Goal: Task Accomplishment & Management: Manage account settings

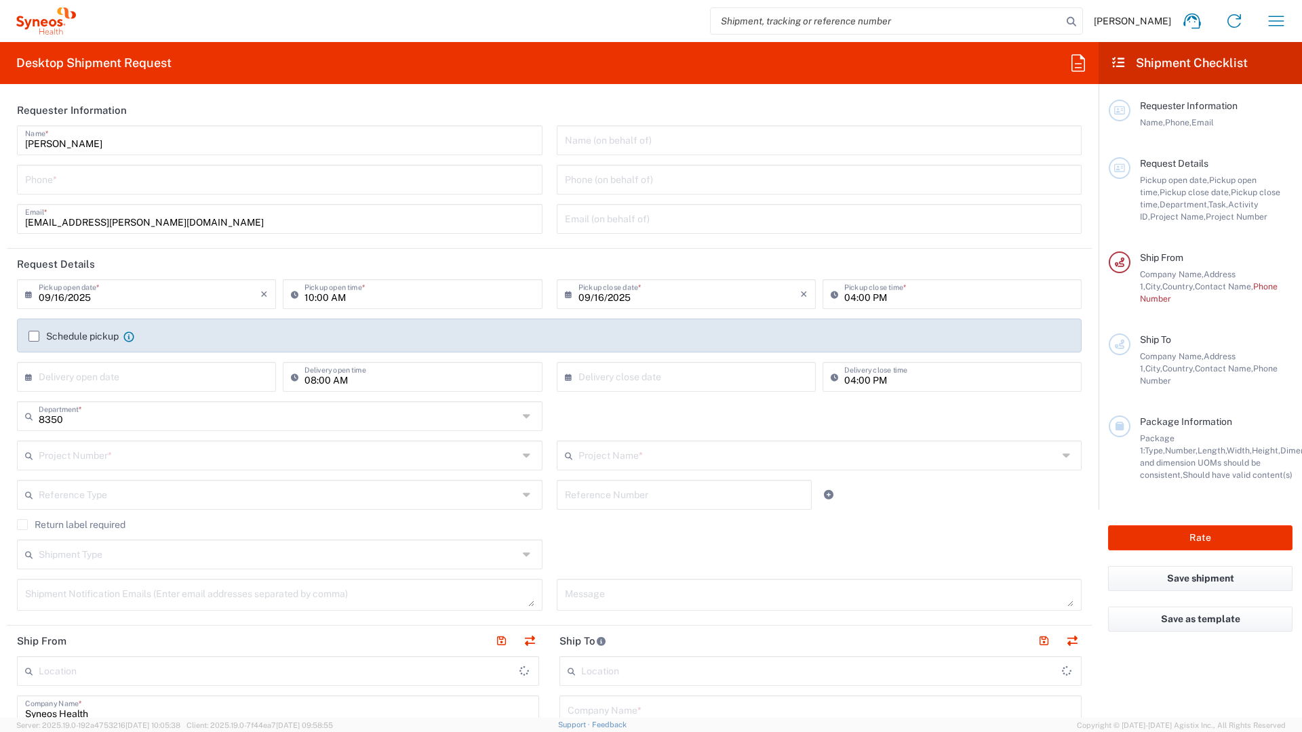
type input "[GEOGRAPHIC_DATA]"
type input "Syneos Health France SARL"
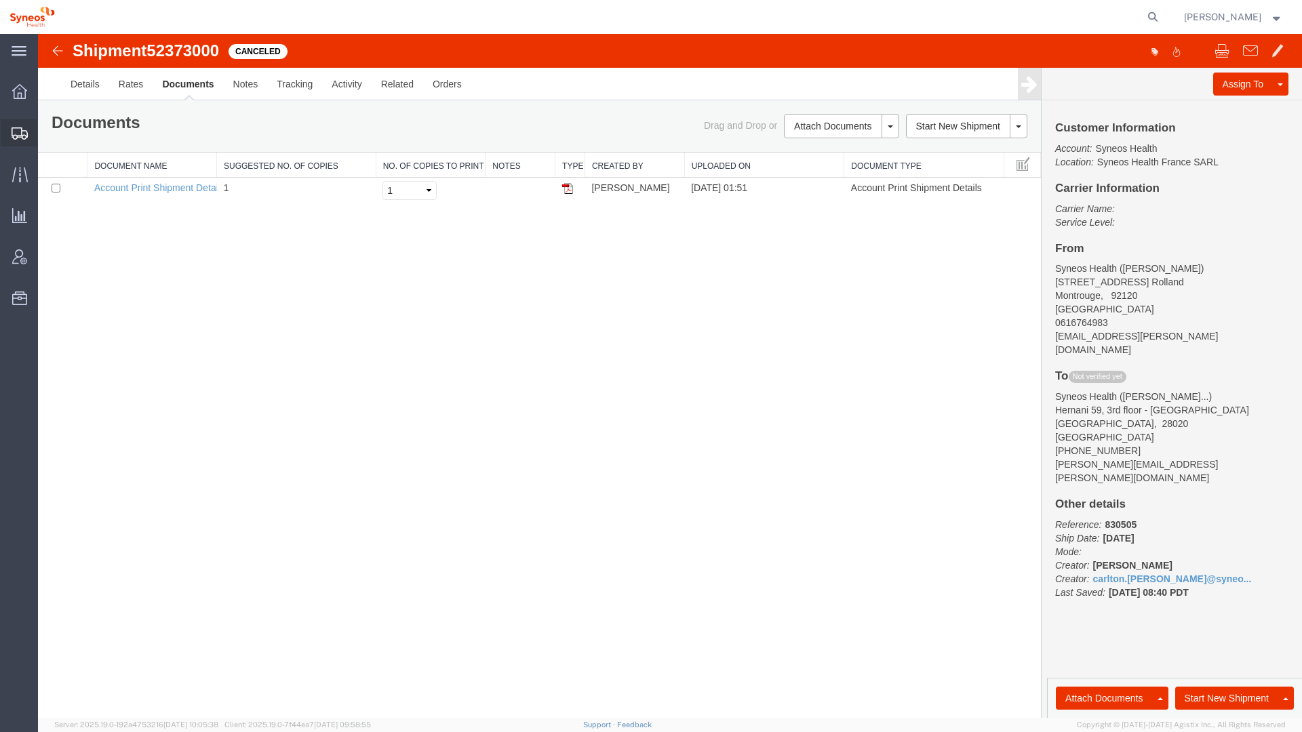
click at [47, 133] on span "Shipments" at bounding box center [41, 132] width 9 height 27
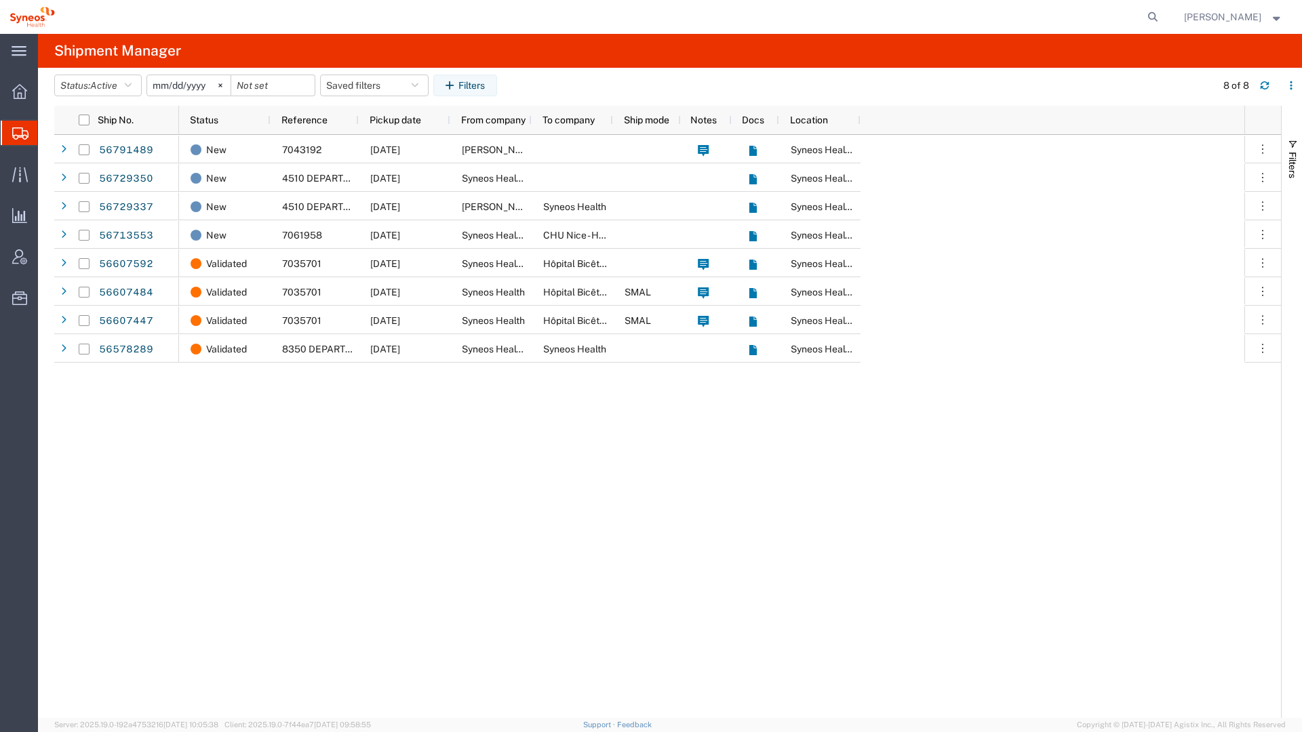
click at [182, 85] on input "2025-08-16" at bounding box center [188, 85] width 83 height 20
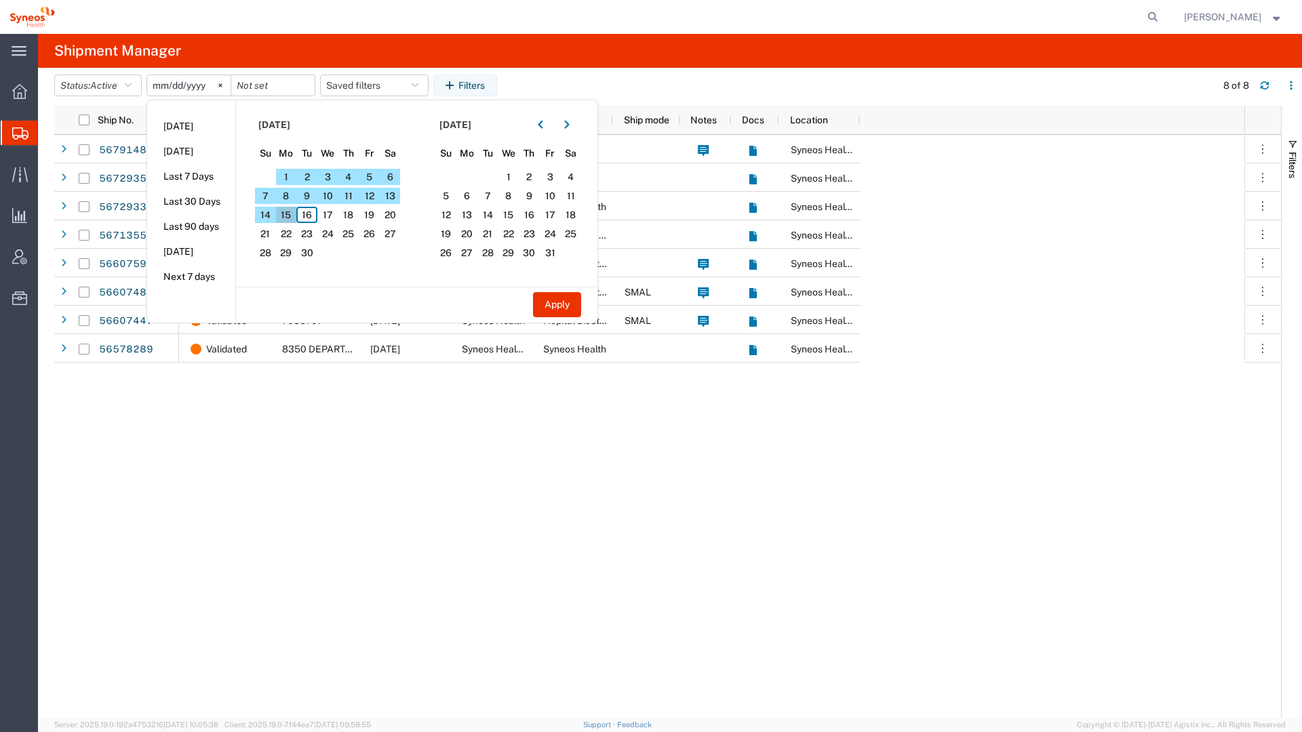
click at [293, 215] on span "15" at bounding box center [286, 215] width 21 height 16
click at [570, 315] on button "Apply" at bounding box center [557, 304] width 48 height 25
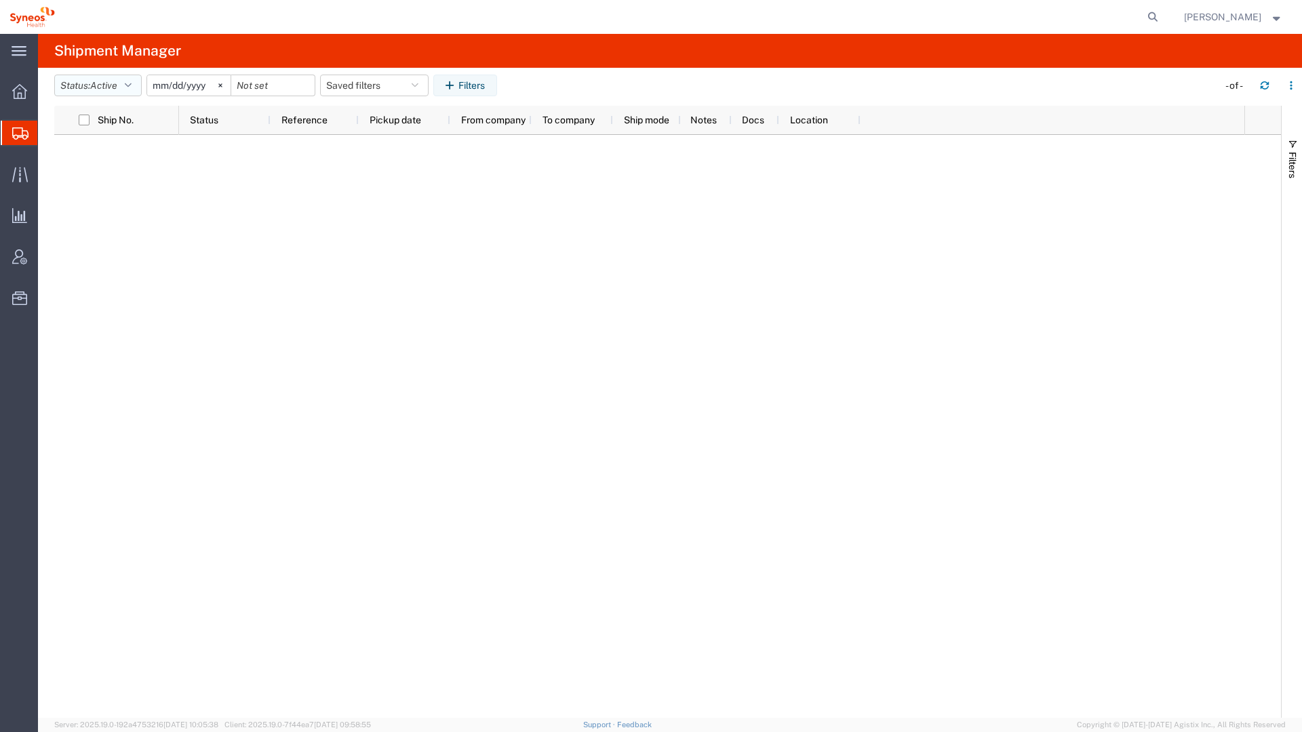
click at [104, 86] on span "Active" at bounding box center [103, 85] width 27 height 11
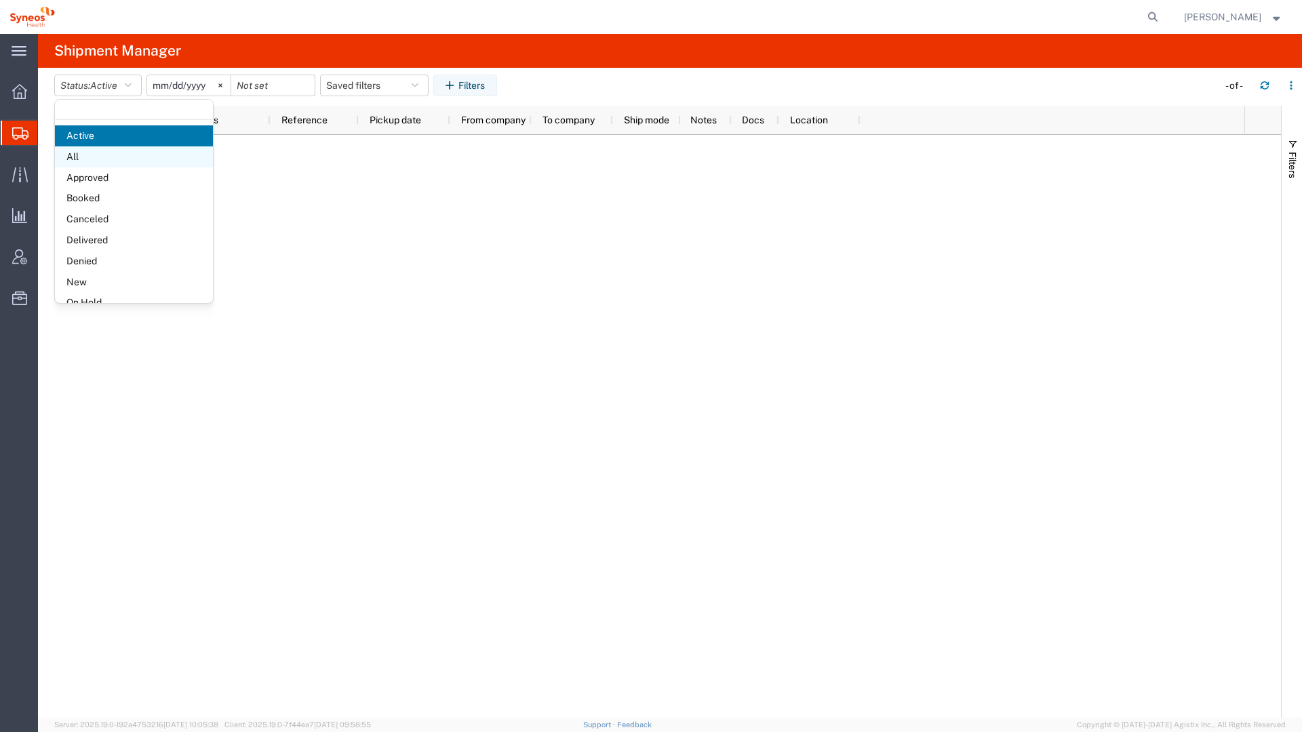
click at [94, 153] on span "All" at bounding box center [134, 156] width 158 height 21
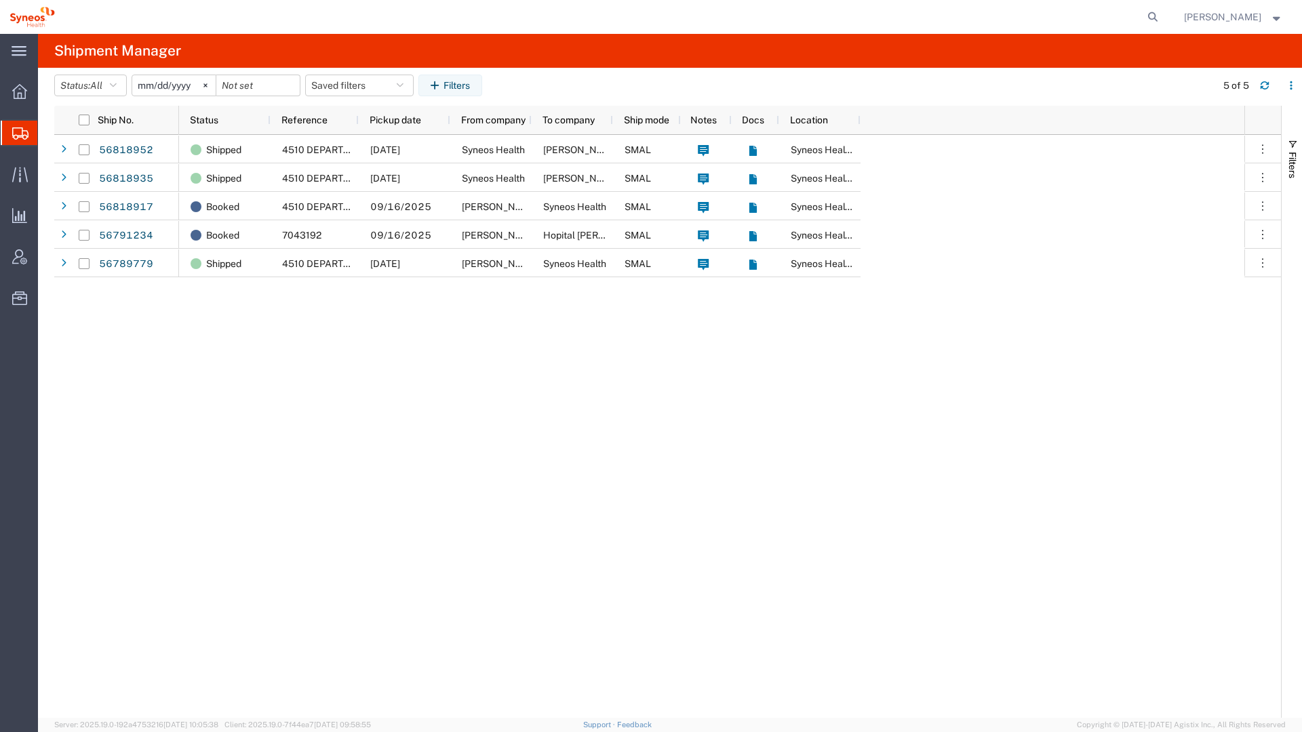
click at [141, 85] on input "2025-09-15" at bounding box center [173, 85] width 83 height 20
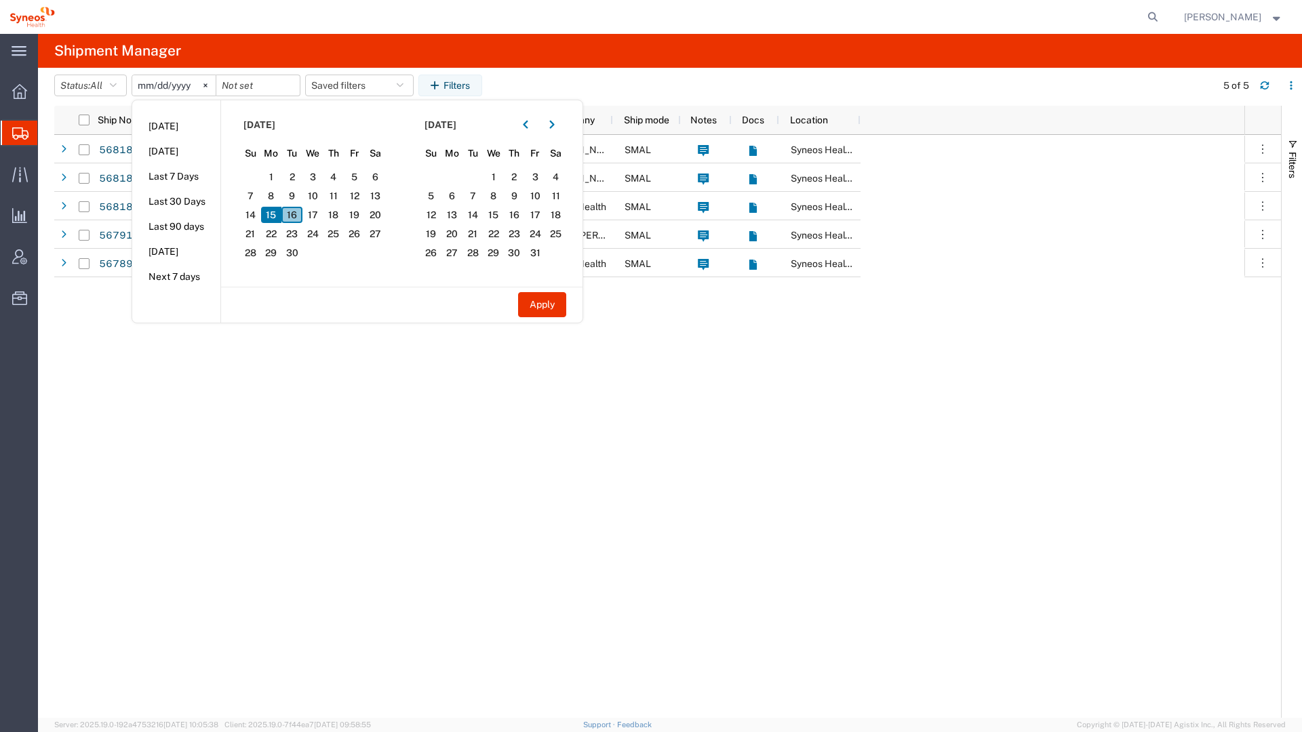
click at [295, 216] on span "16" at bounding box center [291, 215] width 21 height 16
click at [557, 310] on button "Apply" at bounding box center [542, 304] width 48 height 25
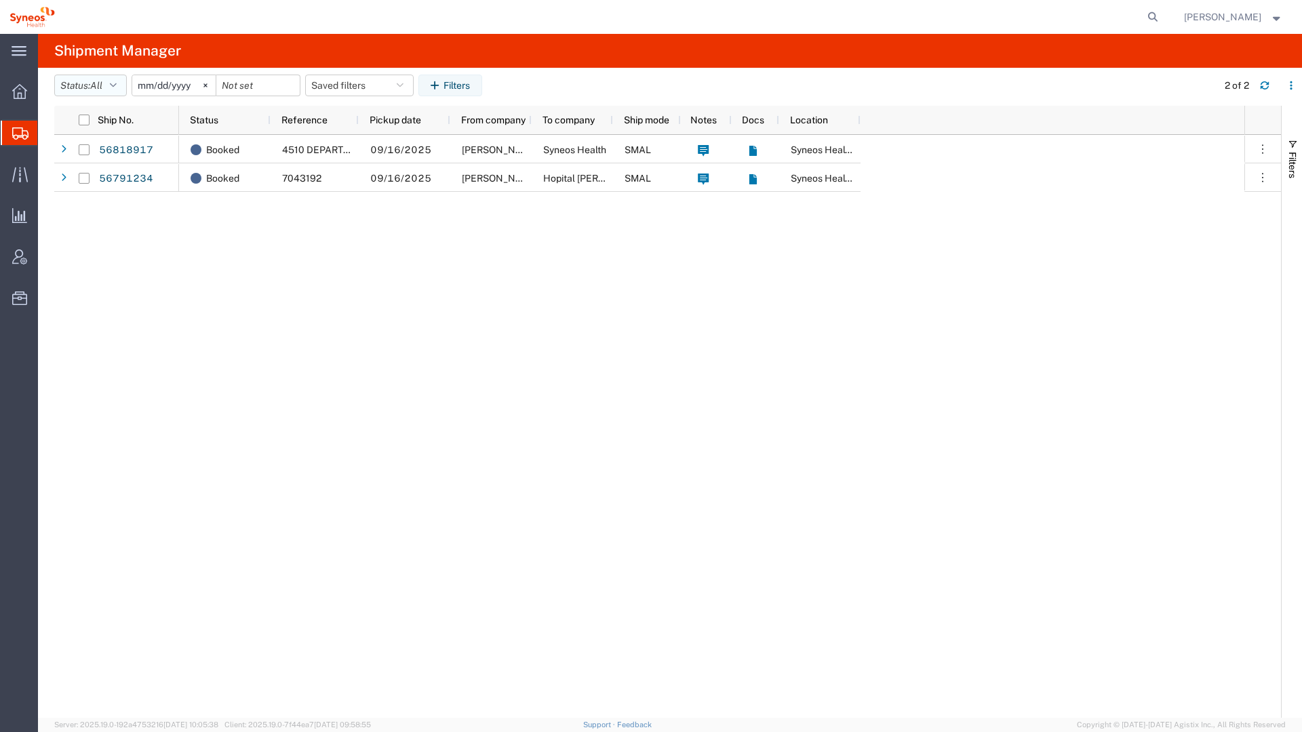
click at [102, 83] on span "All" at bounding box center [96, 85] width 12 height 11
click at [88, 130] on span "Active" at bounding box center [134, 135] width 158 height 21
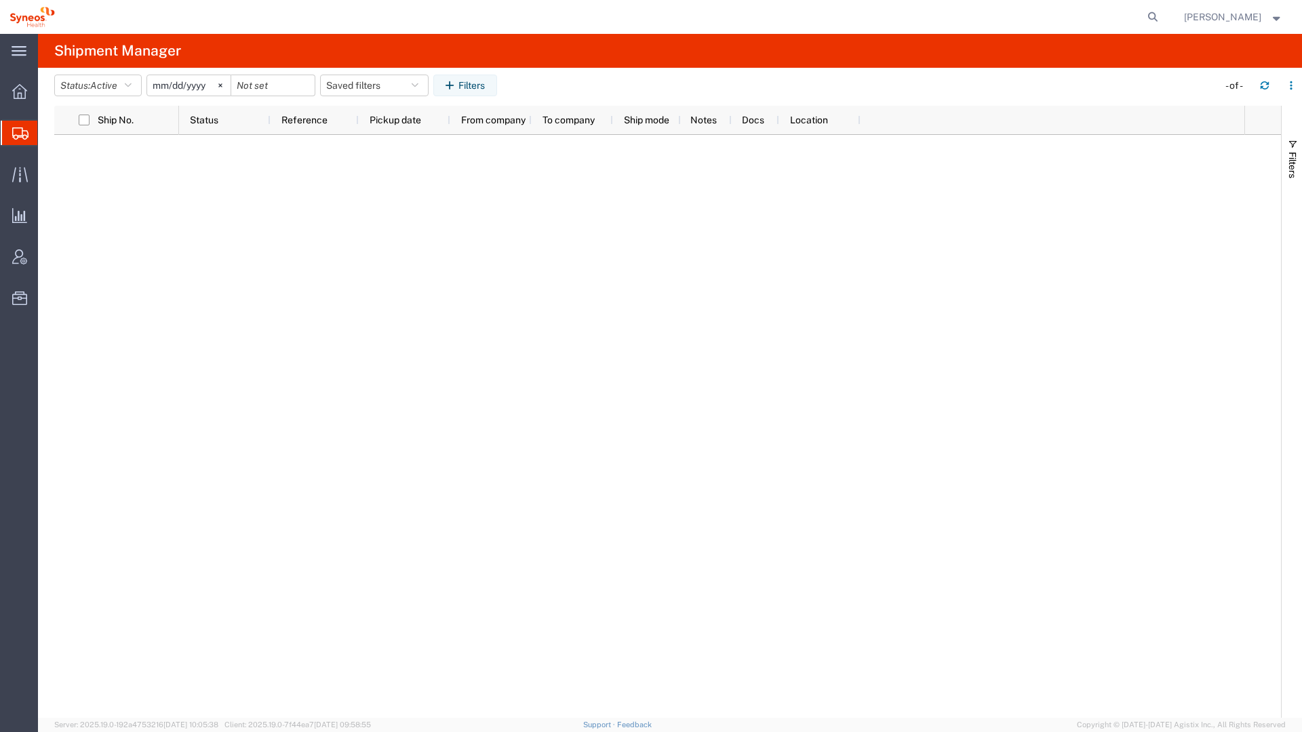
click at [163, 85] on input "2025-09-16" at bounding box center [188, 85] width 83 height 20
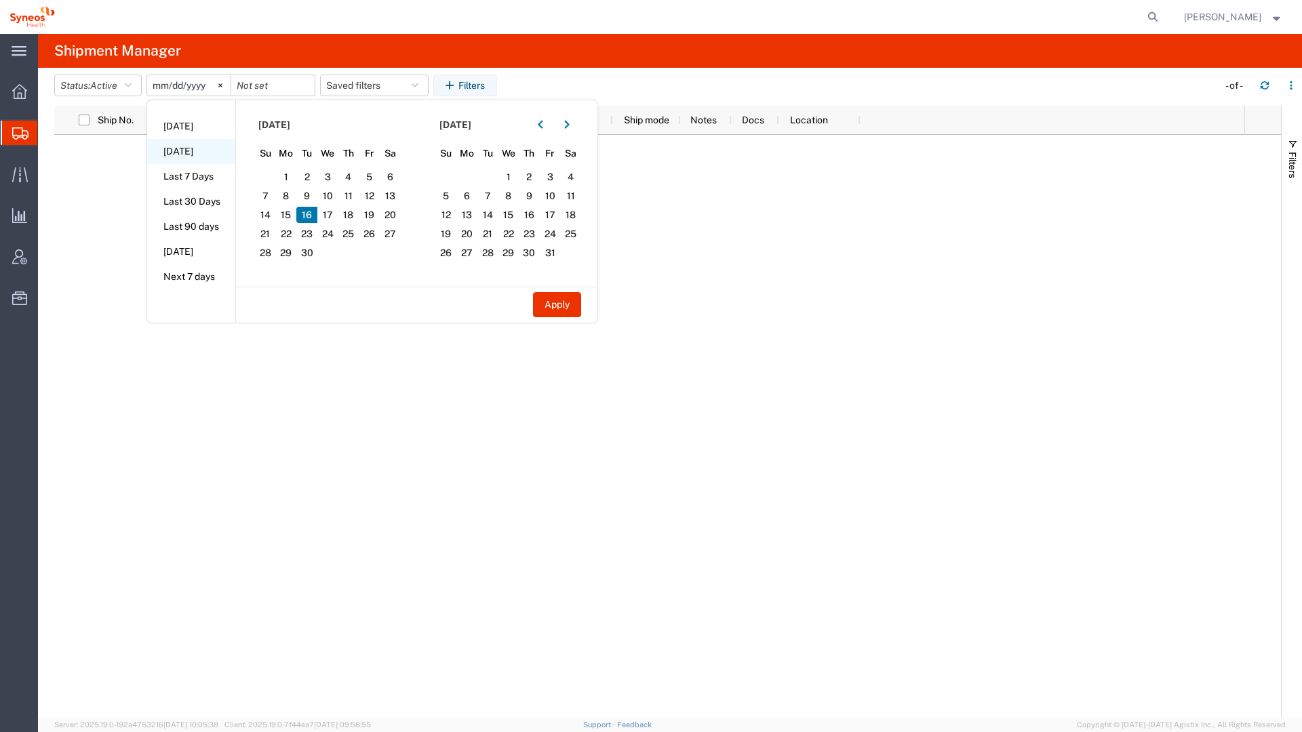
click at [189, 154] on li "Yesterday" at bounding box center [191, 151] width 88 height 25
type input "2025-09-15"
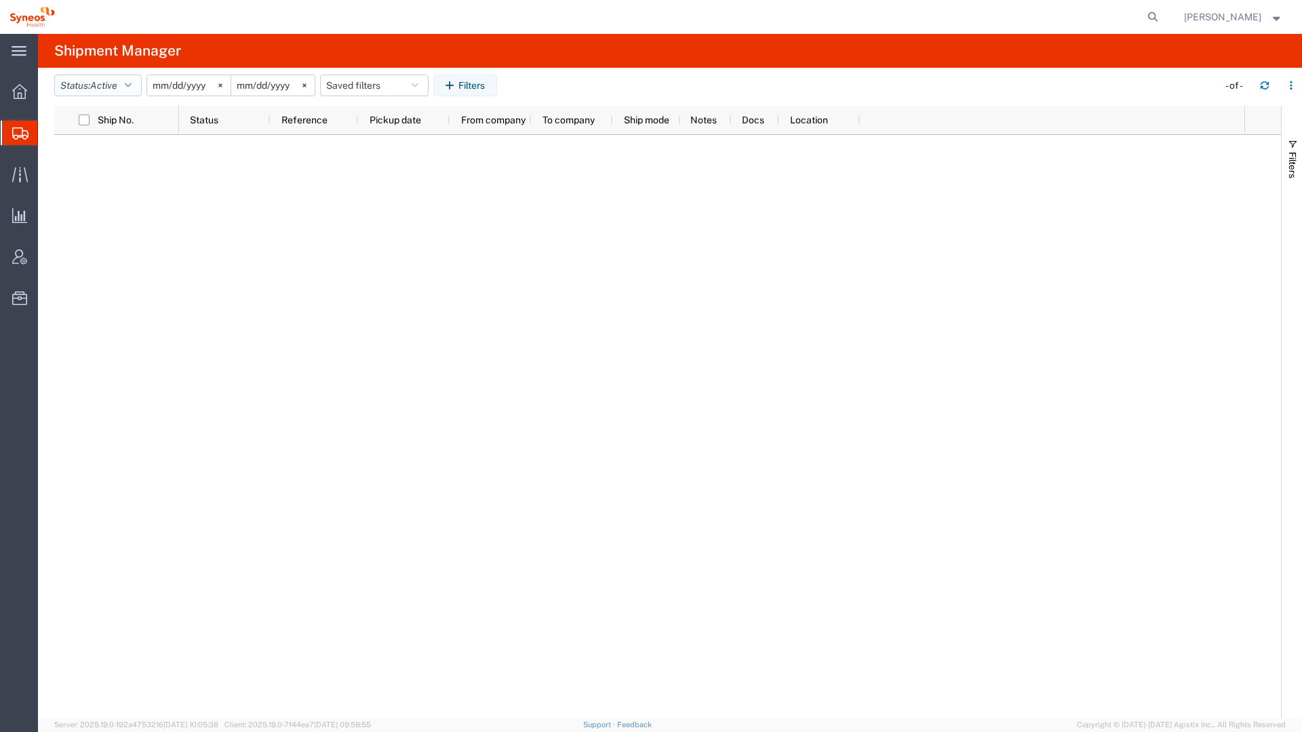
click at [113, 84] on span "Active" at bounding box center [103, 85] width 27 height 11
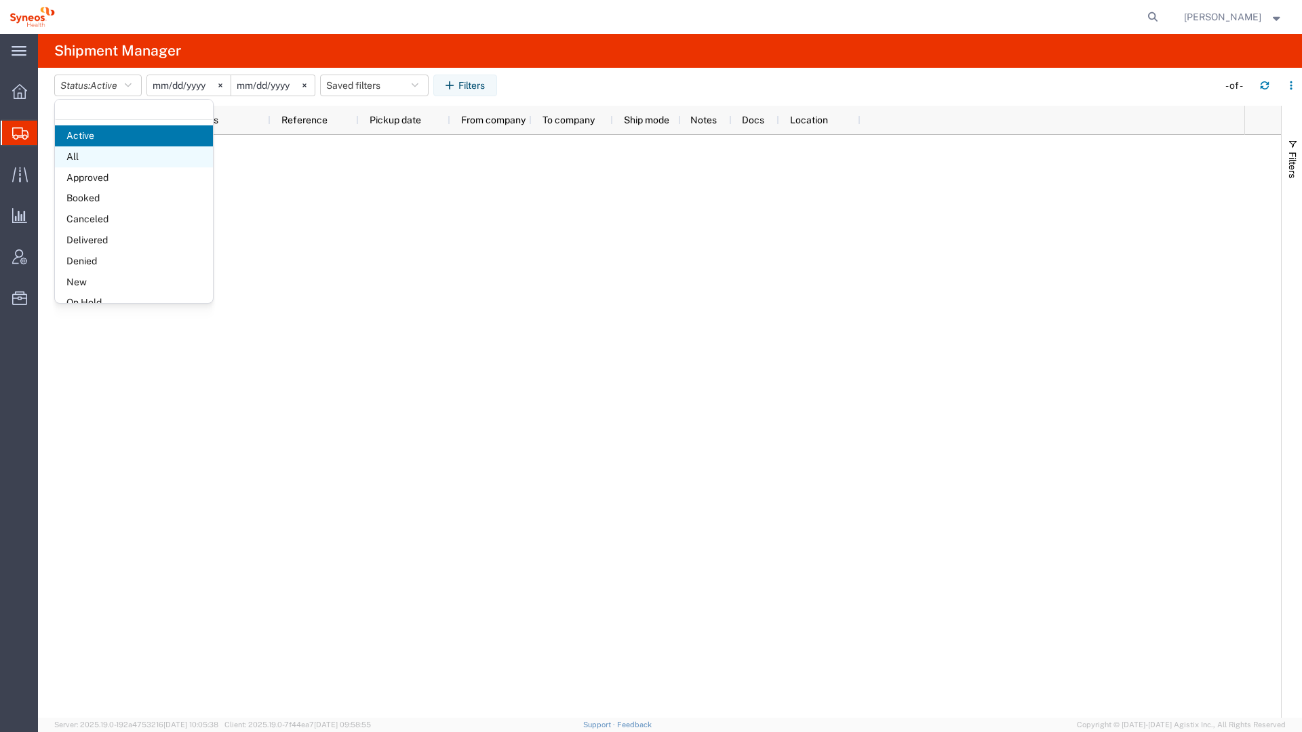
click at [89, 155] on span "All" at bounding box center [134, 156] width 158 height 21
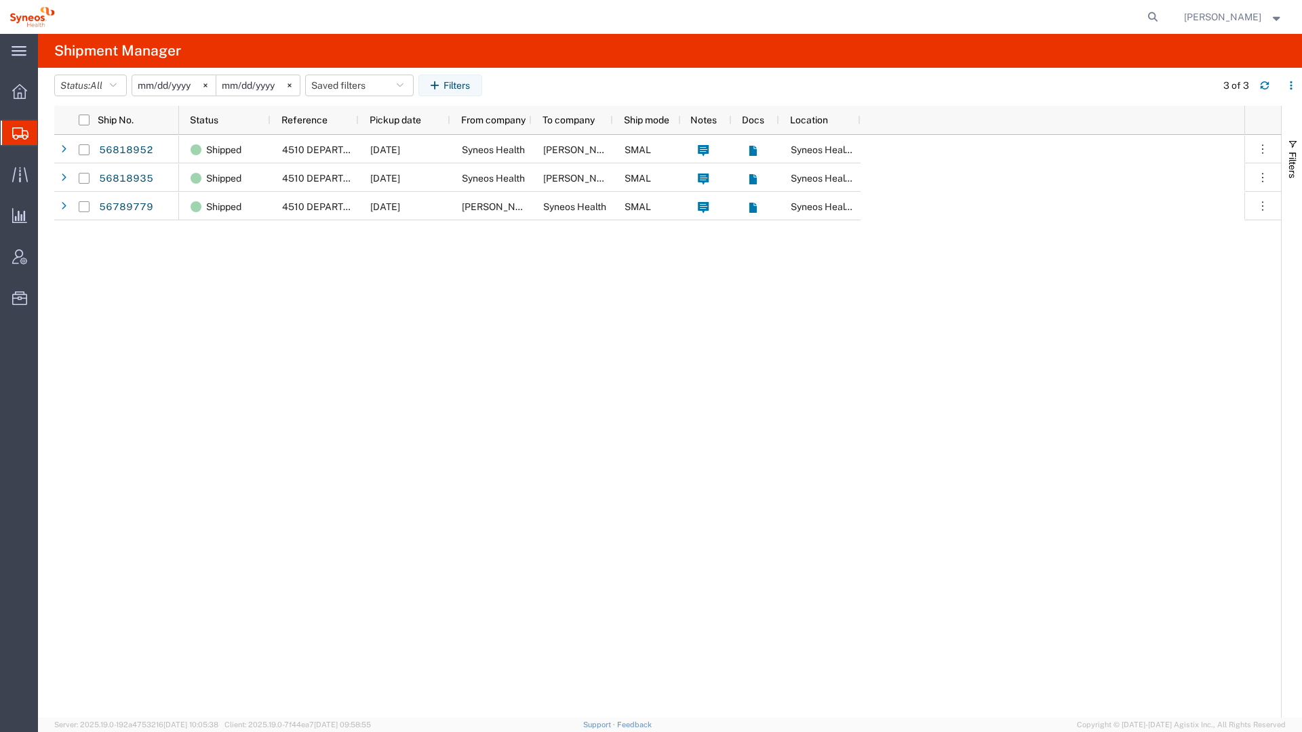
click at [146, 83] on input "2025-09-15" at bounding box center [173, 85] width 83 height 20
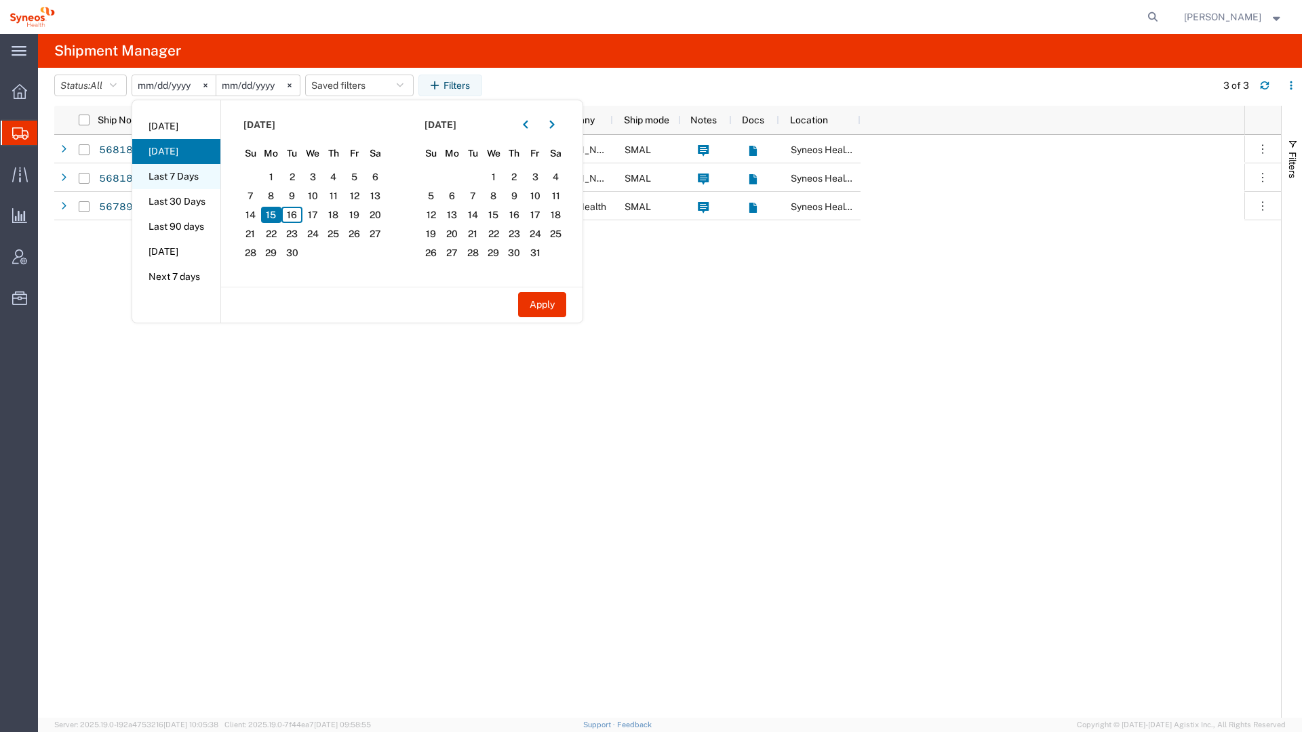
click at [165, 178] on li "Last 7 Days" at bounding box center [176, 176] width 88 height 25
type input "2025-09-10"
type input "2025-09-16"
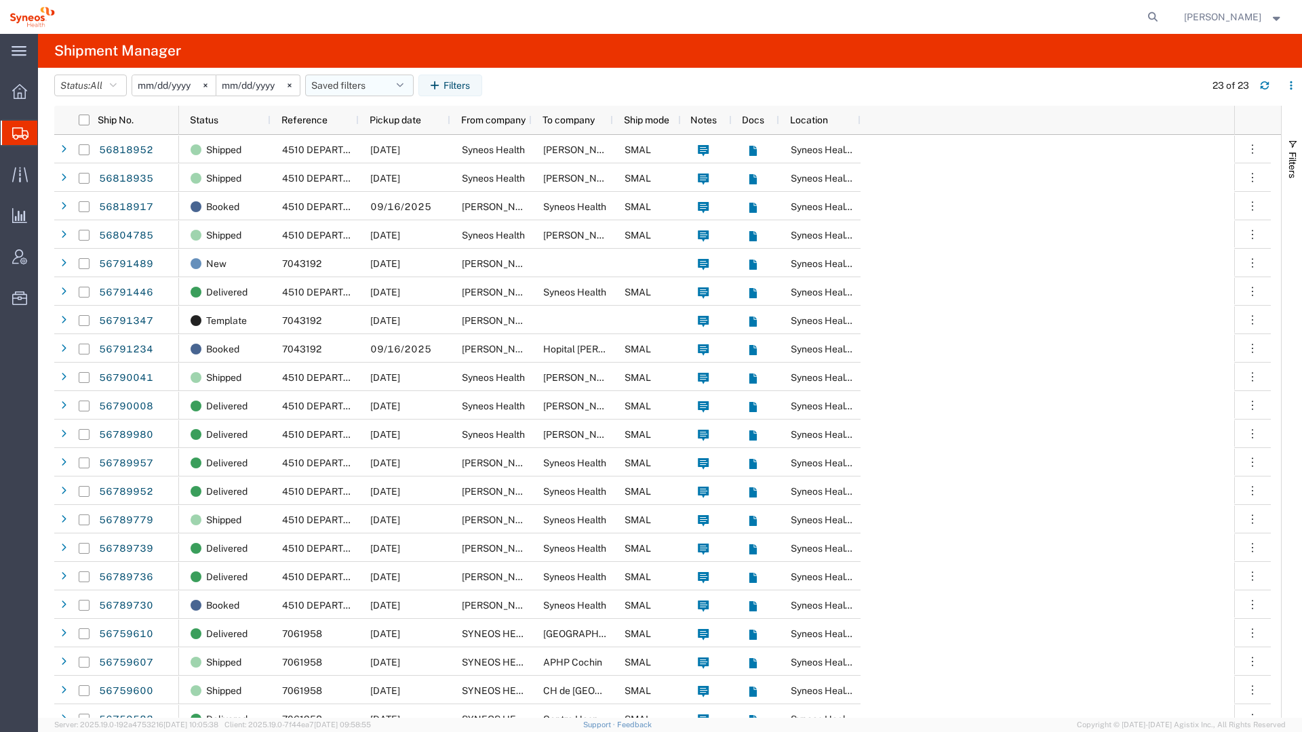
click at [391, 84] on button "Saved filters" at bounding box center [359, 86] width 108 height 22
click at [346, 146] on span "Save as new" at bounding box center [353, 145] width 54 height 14
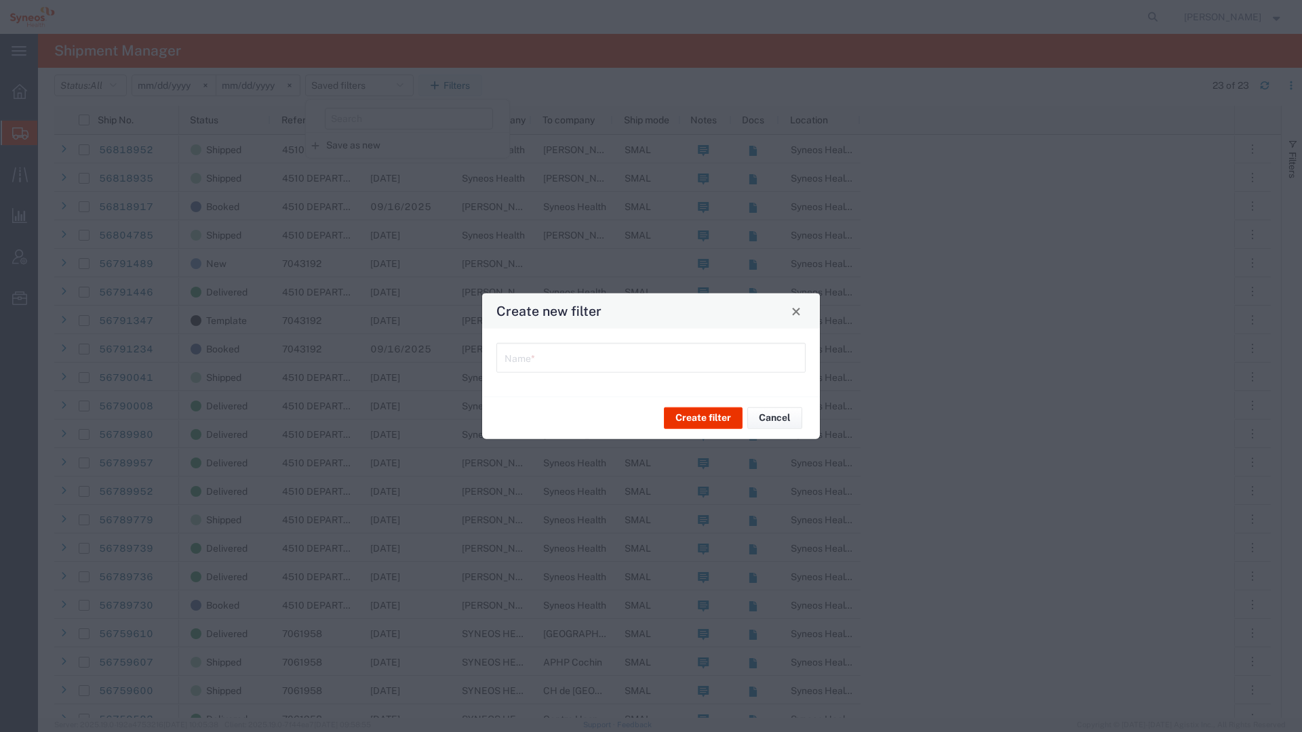
click at [557, 355] on input "text" at bounding box center [650, 357] width 293 height 24
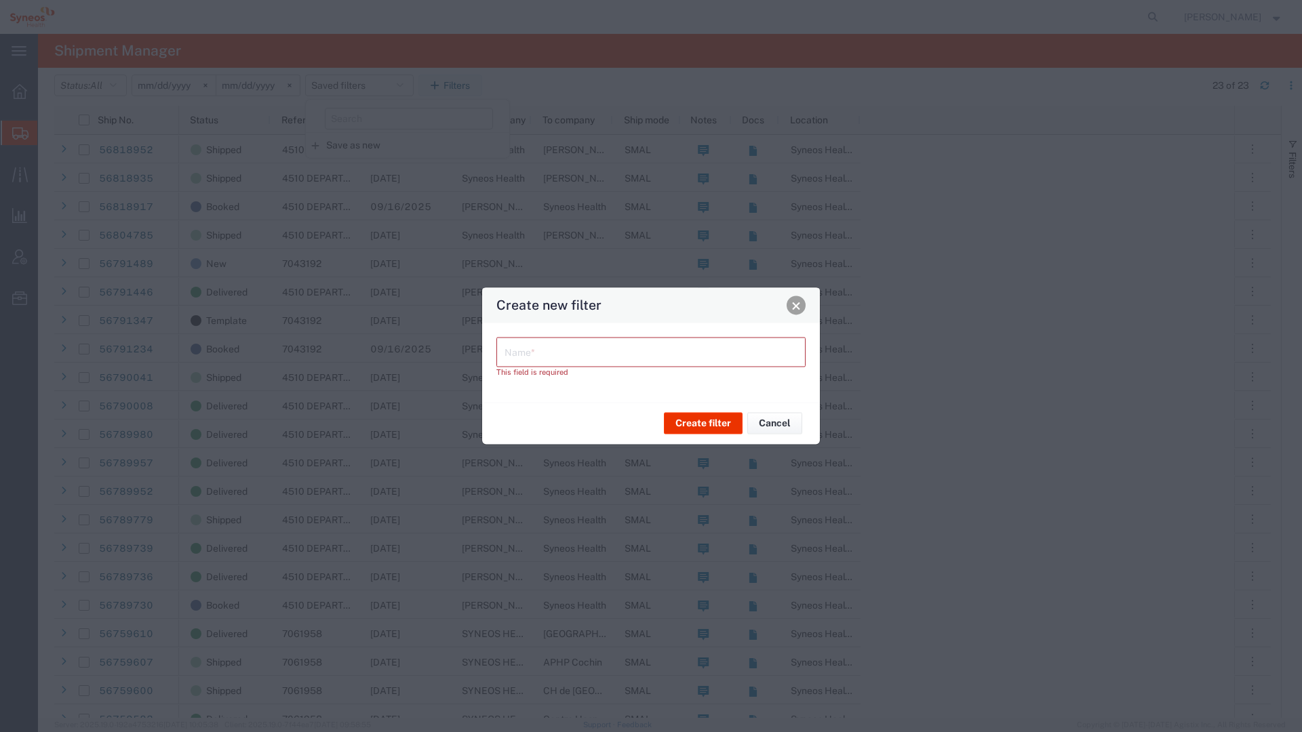
click at [801, 311] on button "Close" at bounding box center [795, 305] width 19 height 19
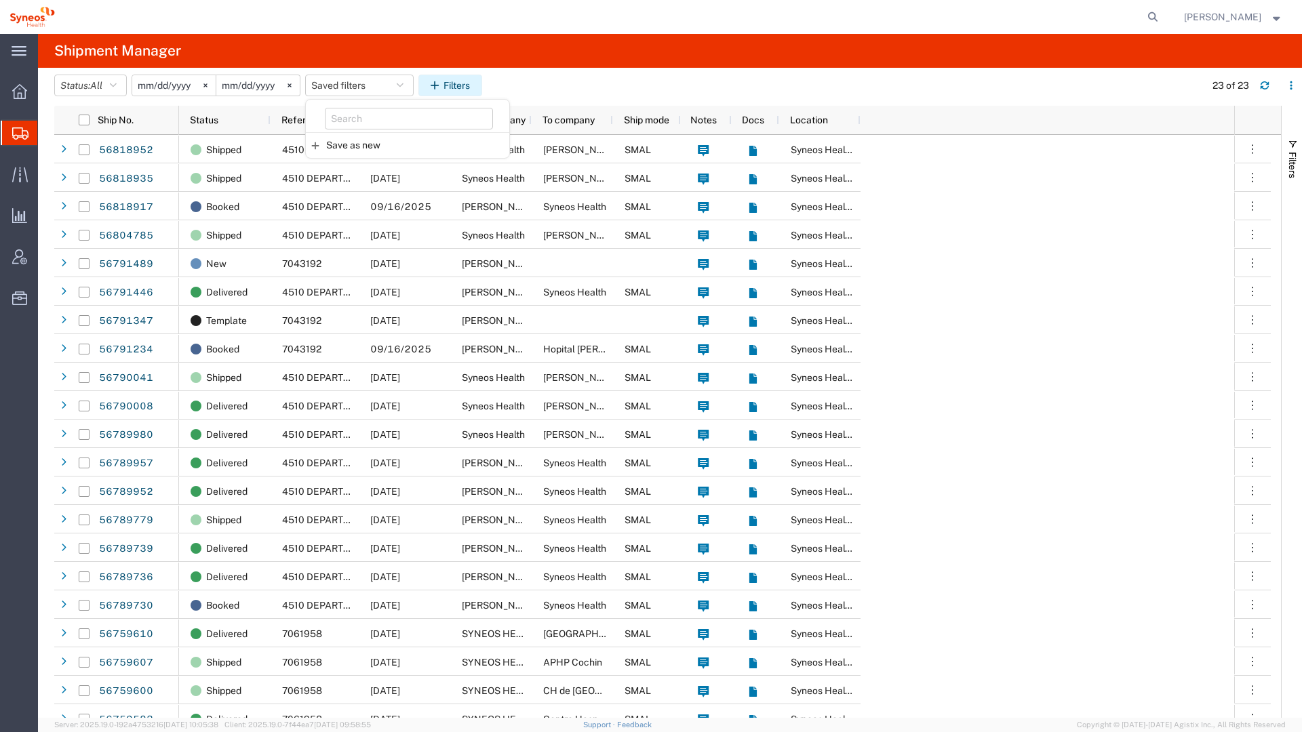
click at [475, 92] on button "Filters" at bounding box center [450, 86] width 64 height 22
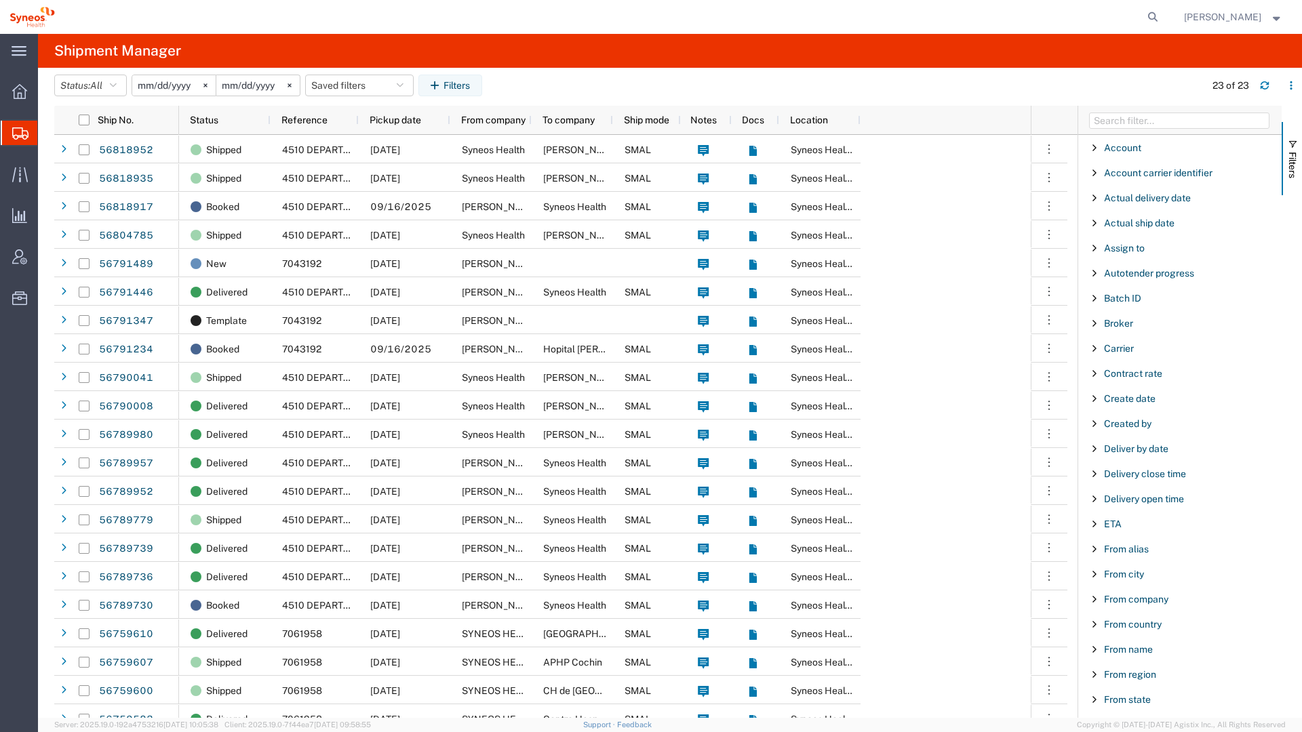
click at [1092, 422] on span "Filter List 66 Filters" at bounding box center [1094, 423] width 11 height 11
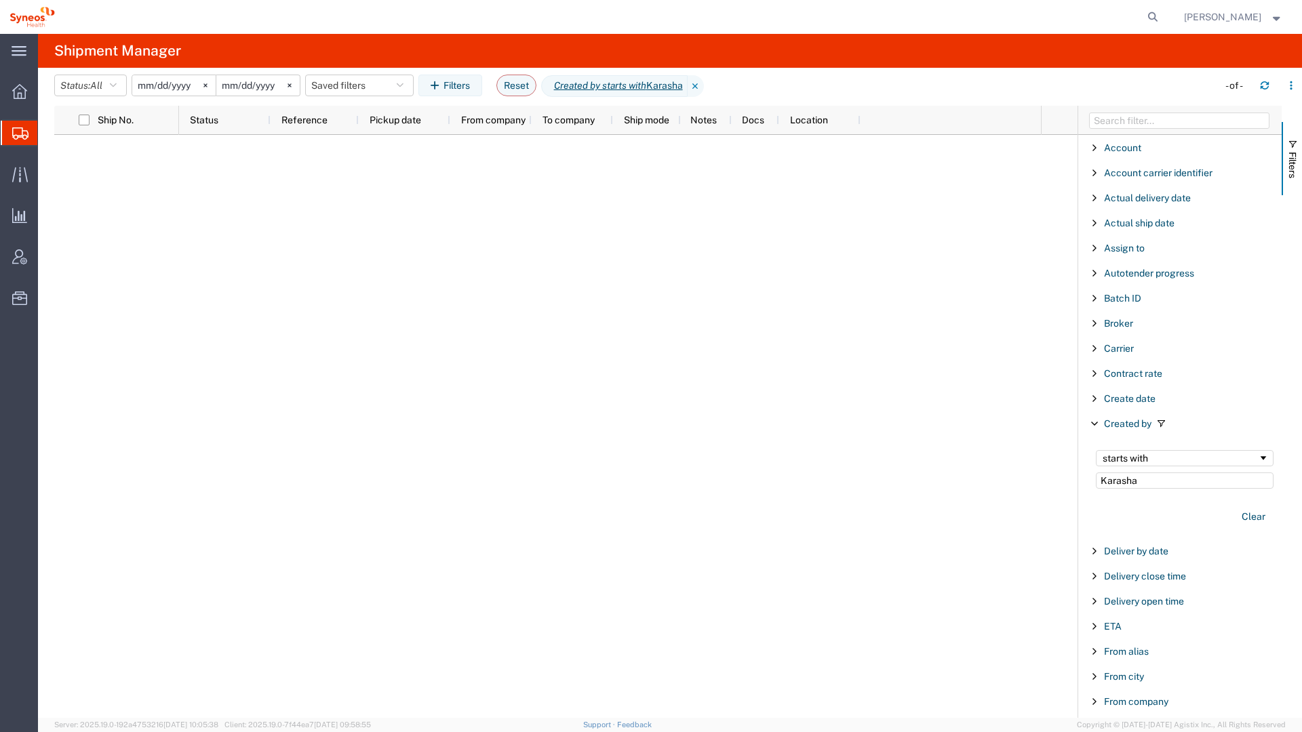
type input "Karasha"
click at [563, 233] on div at bounding box center [610, 426] width 862 height 583
click at [0, 0] on span "Shipment Manager" at bounding box center [0, 0] width 0 height 0
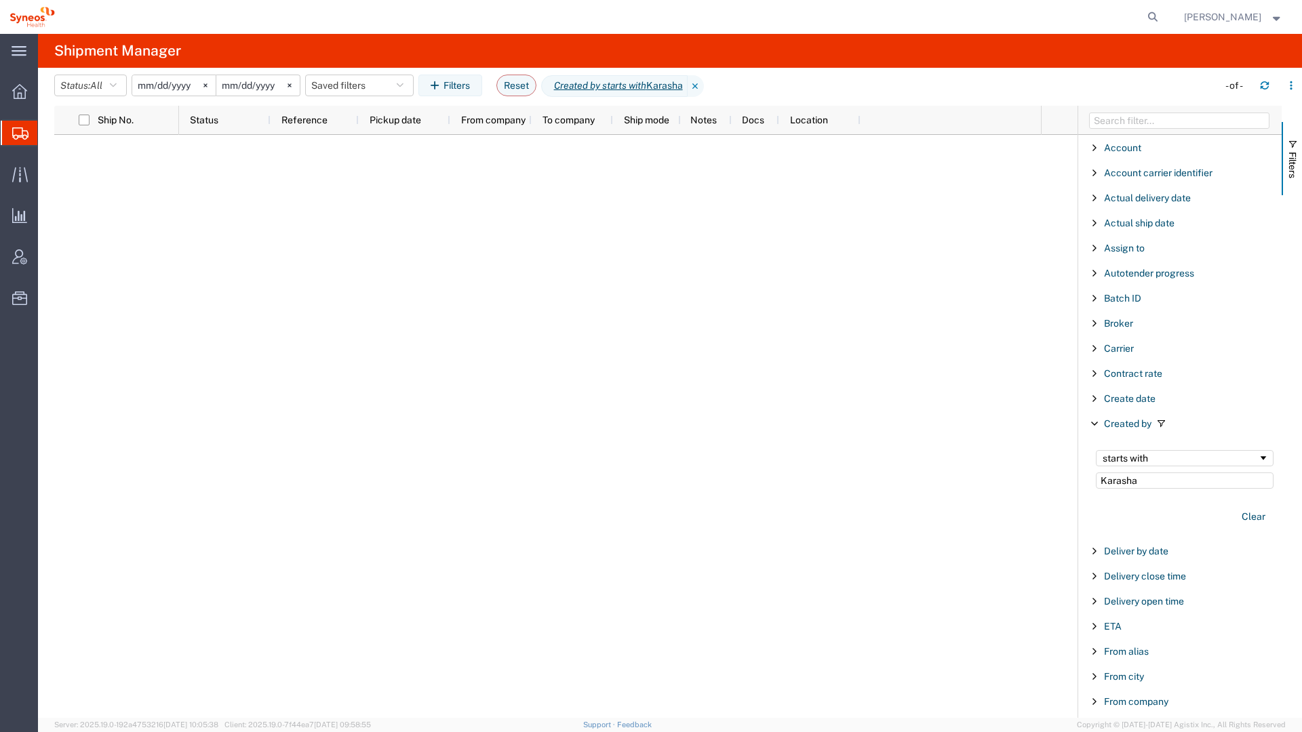
click at [0, 0] on span "Shipment Manager" at bounding box center [0, 0] width 0 height 0
click at [27, 134] on icon at bounding box center [20, 133] width 16 height 12
click at [0, 0] on span "Shipment Manager" at bounding box center [0, 0] width 0 height 0
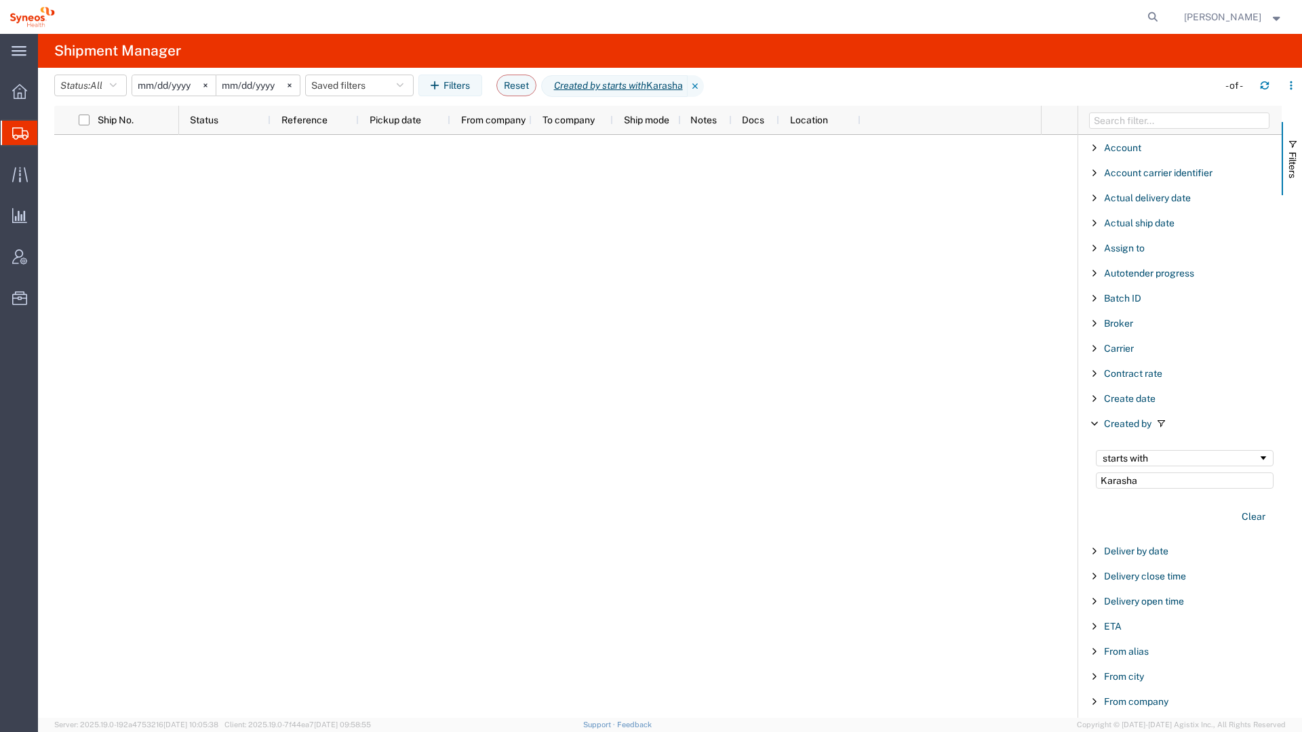
click at [355, 206] on div at bounding box center [610, 426] width 862 height 583
